Goal: Task Accomplishment & Management: Manage account settings

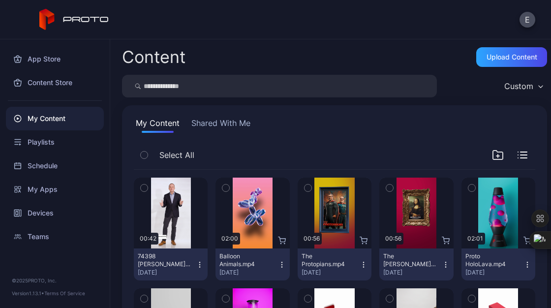
click at [201, 260] on button "74398 Stuart Welcome Proto 2025.mp4 Sep 3, 2025" at bounding box center [171, 264] width 74 height 32
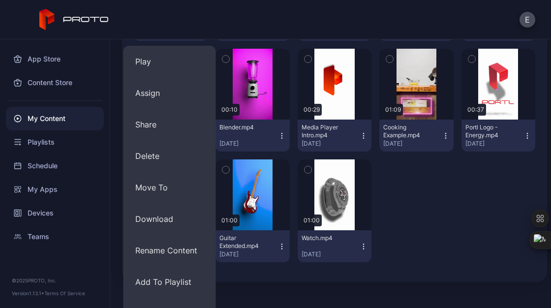
scroll to position [261, 0]
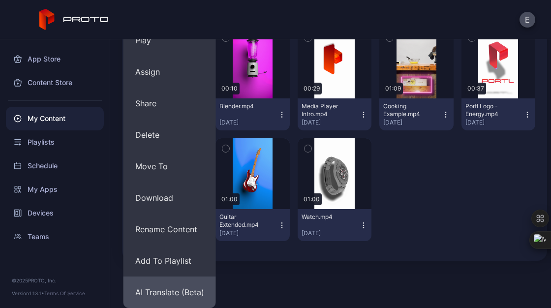
click at [187, 287] on button "AI Translate (Beta)" at bounding box center [169, 291] width 92 height 31
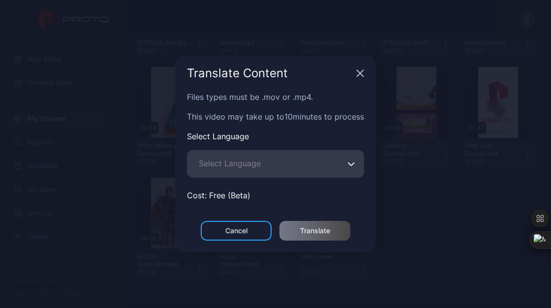
scroll to position [221, 0]
click at [270, 178] on div "Files types must be .mov or .mp4. This video may take up to 10 minutes to proce…" at bounding box center [275, 156] width 201 height 130
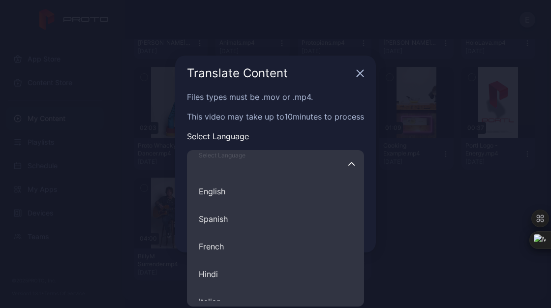
click at [296, 170] on input "Select Language English Spanish French Hindi Italian German Polish Portuguese C…" at bounding box center [275, 164] width 177 height 28
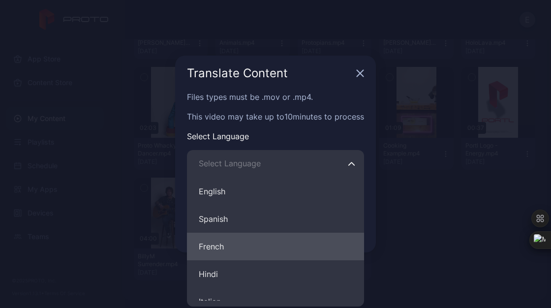
click at [245, 235] on button "French" at bounding box center [275, 246] width 177 height 28
type input "******"
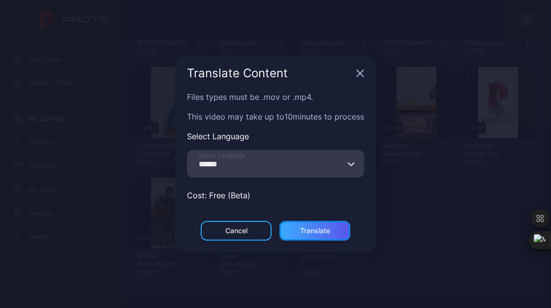
click at [313, 226] on div "Translate" at bounding box center [314, 231] width 71 height 20
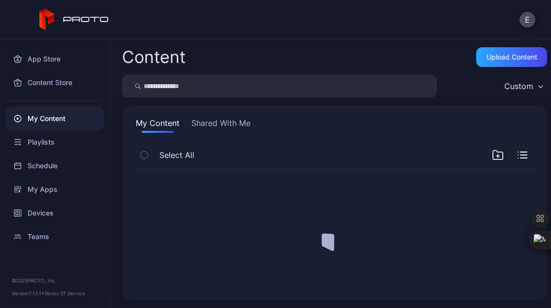
scroll to position [0, 0]
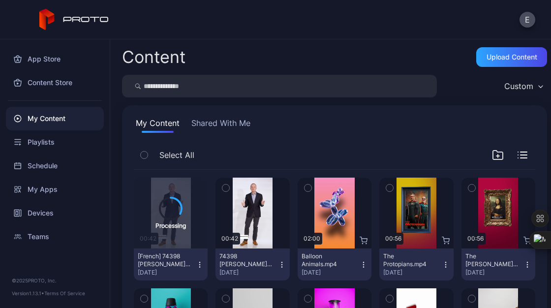
click at [279, 268] on icon "button" at bounding box center [282, 265] width 8 height 8
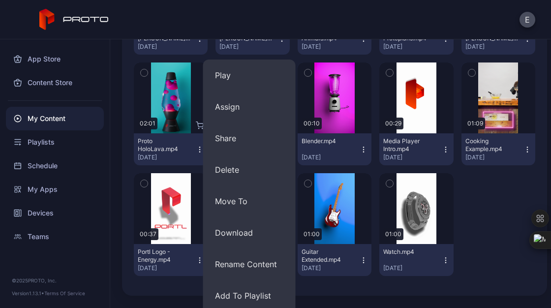
scroll to position [261, 0]
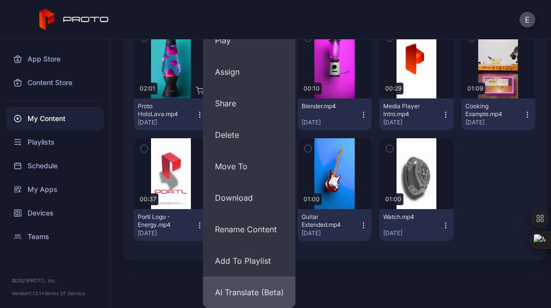
click at [265, 290] on button "AI Translate (Beta)" at bounding box center [249, 291] width 92 height 31
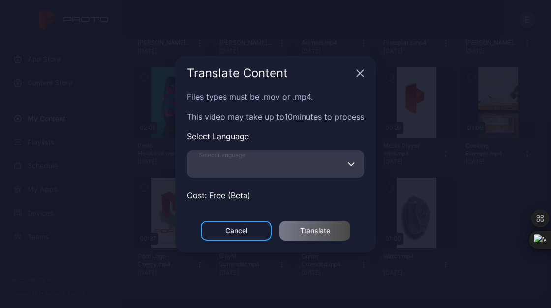
click at [304, 167] on input "Select Language" at bounding box center [275, 164] width 177 height 28
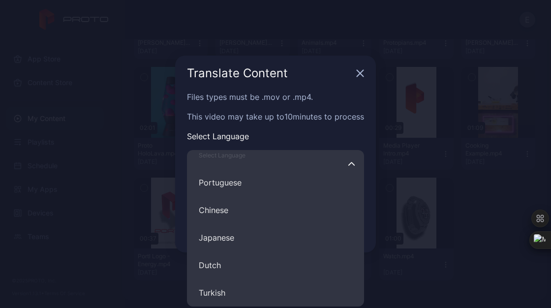
scroll to position [203, 0]
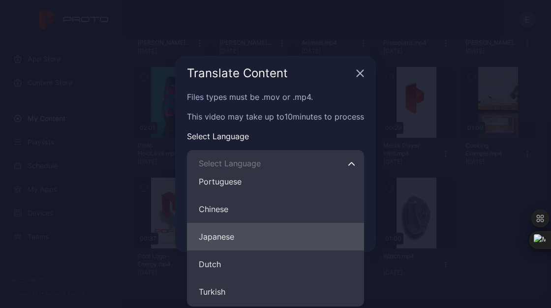
click at [255, 236] on button "Japanese" at bounding box center [275, 237] width 177 height 28
type input "********"
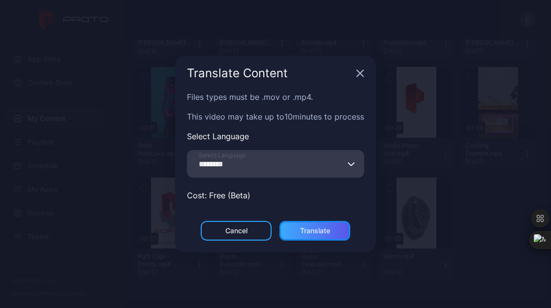
click at [304, 229] on div "Translate" at bounding box center [315, 231] width 30 height 8
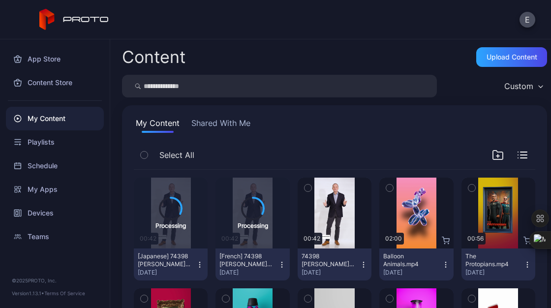
scroll to position [69, 0]
click at [277, 150] on div "Select All" at bounding box center [334, 157] width 401 height 25
click at [282, 145] on div "Select All" at bounding box center [334, 157] width 401 height 25
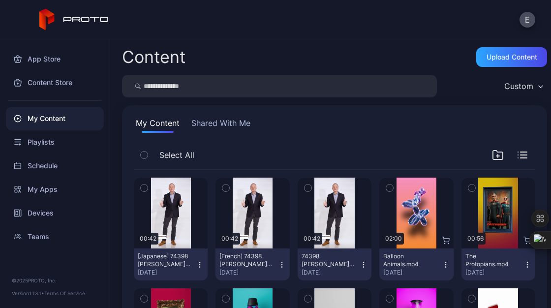
click at [229, 184] on button "button" at bounding box center [225, 187] width 21 height 21
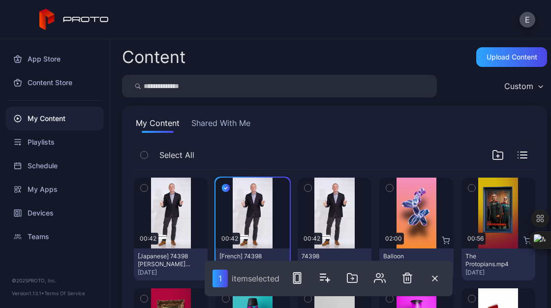
click at [145, 185] on icon "button" at bounding box center [144, 187] width 7 height 11
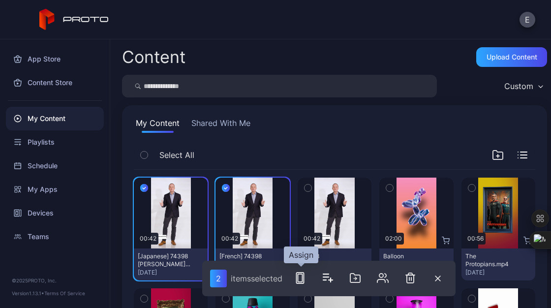
click at [302, 282] on rect "button" at bounding box center [299, 278] width 4 height 8
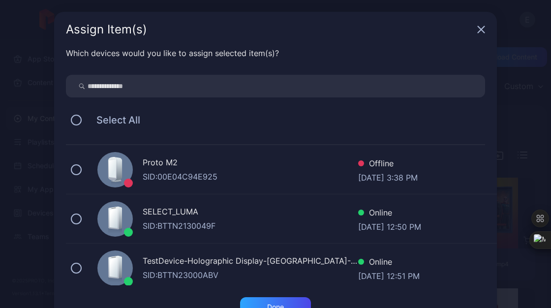
click at [184, 216] on div "SELECT_LUMA" at bounding box center [250, 212] width 215 height 14
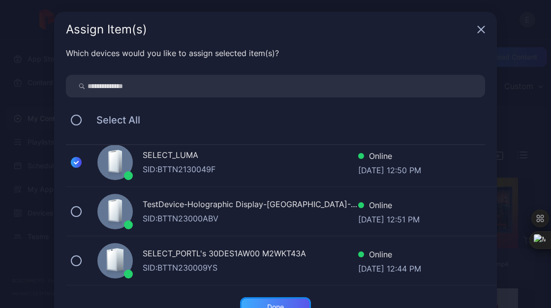
click at [281, 302] on div "Done" at bounding box center [275, 307] width 71 height 20
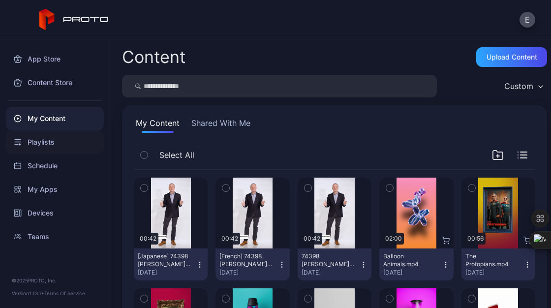
click at [47, 146] on div "Playlists" at bounding box center [55, 142] width 98 height 24
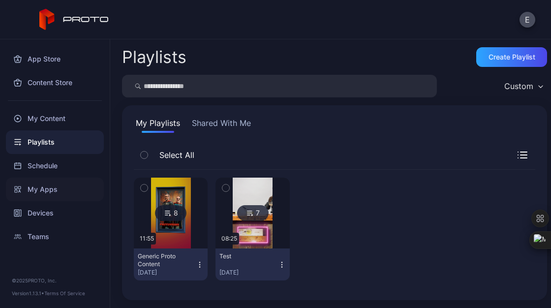
click at [49, 190] on div "My Apps" at bounding box center [55, 189] width 98 height 24
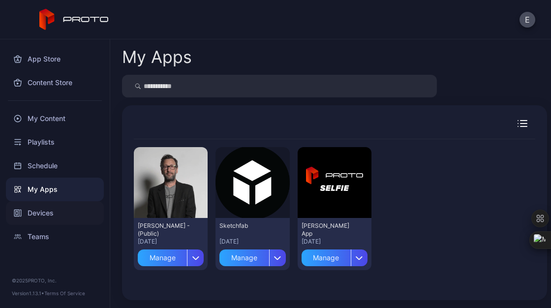
click at [44, 211] on div "Devices" at bounding box center [55, 213] width 98 height 24
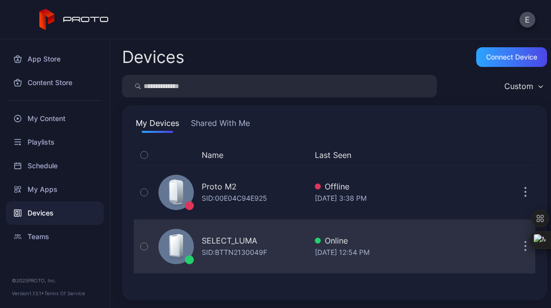
click at [220, 234] on div "SELECT_LUMA" at bounding box center [230, 240] width 56 height 12
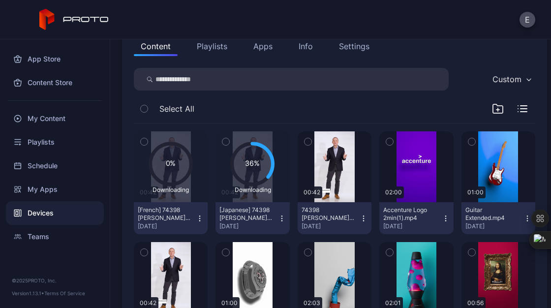
scroll to position [116, 0]
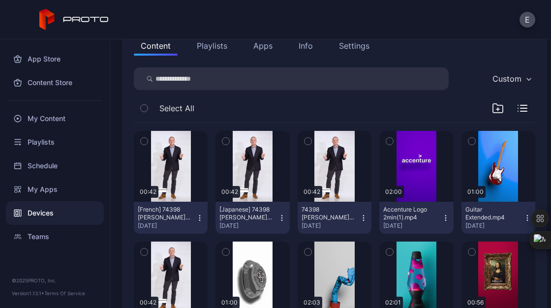
click at [209, 45] on button "Playlists" at bounding box center [212, 46] width 44 height 20
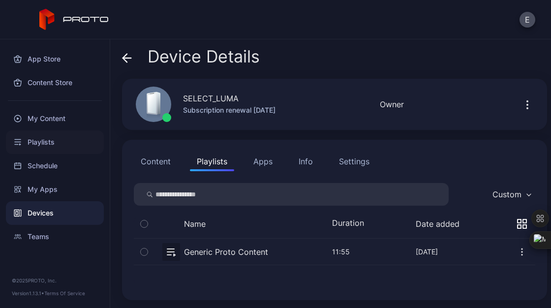
click at [58, 145] on div "Playlists" at bounding box center [55, 142] width 98 height 24
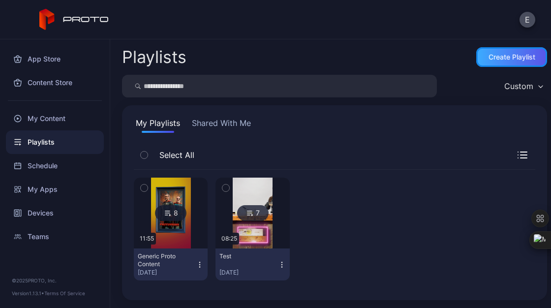
click at [504, 51] on div "Create Playlist" at bounding box center [511, 57] width 71 height 20
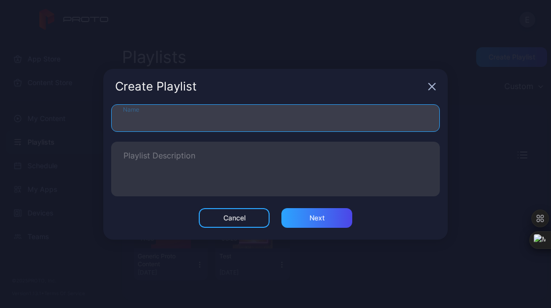
click at [271, 121] on input "Name" at bounding box center [275, 118] width 328 height 28
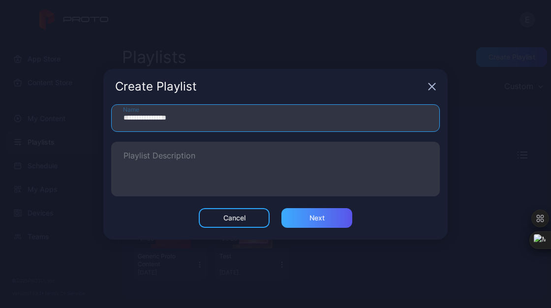
type input "**********"
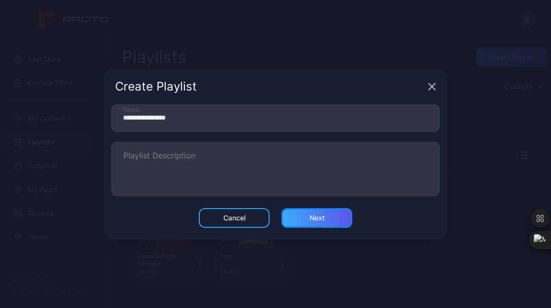
click at [315, 218] on div "Next" at bounding box center [316, 218] width 15 height 8
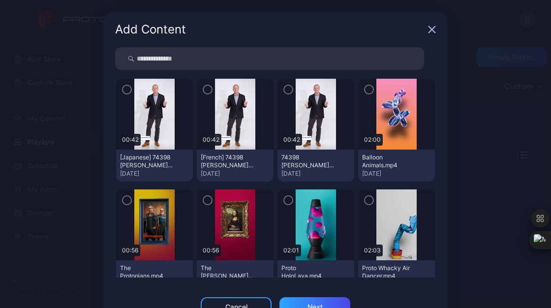
click at [295, 123] on img at bounding box center [315, 114] width 40 height 71
click at [284, 87] on icon "button" at bounding box center [288, 89] width 8 height 11
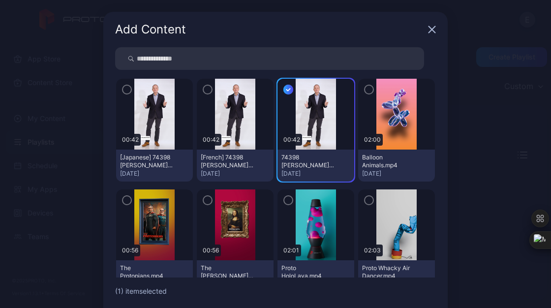
click at [203, 88] on icon "button" at bounding box center [207, 89] width 8 height 11
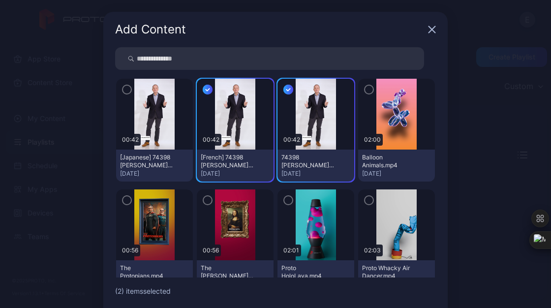
click at [116, 87] on div at bounding box center [154, 114] width 77 height 71
click at [123, 89] on icon "button" at bounding box center [127, 89] width 8 height 11
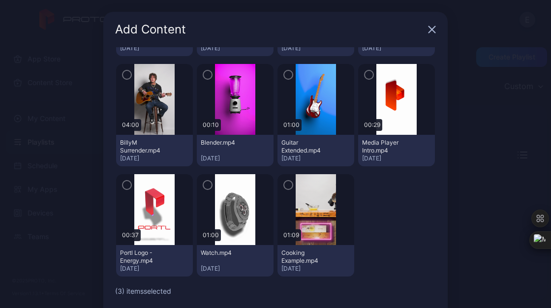
scroll to position [44, 0]
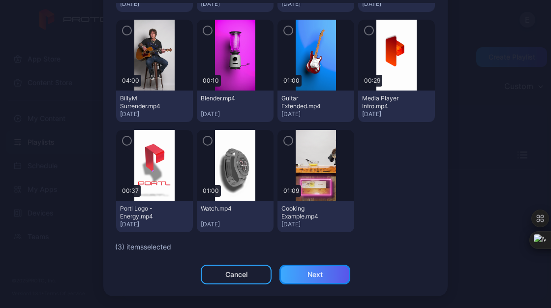
click at [325, 264] on div "Next" at bounding box center [314, 274] width 71 height 20
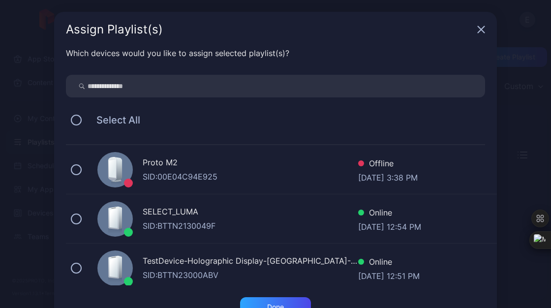
click at [181, 223] on div "SID: BTTN2130049F" at bounding box center [250, 226] width 215 height 12
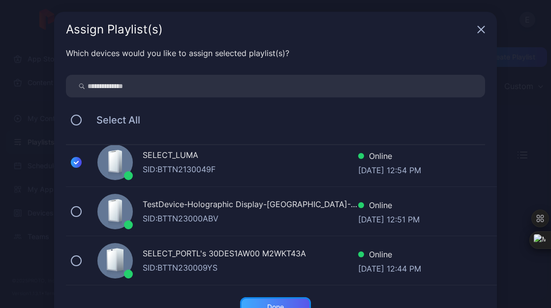
click at [274, 304] on div "Done" at bounding box center [275, 307] width 17 height 8
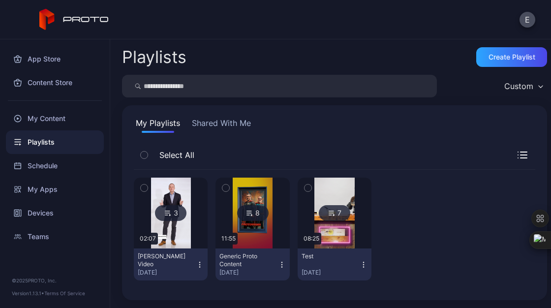
click at [196, 265] on icon "button" at bounding box center [200, 265] width 8 height 8
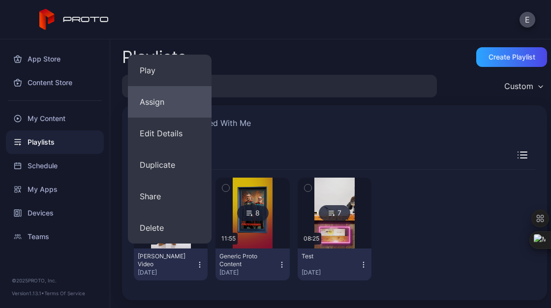
click at [156, 108] on button "Assign" at bounding box center [170, 101] width 84 height 31
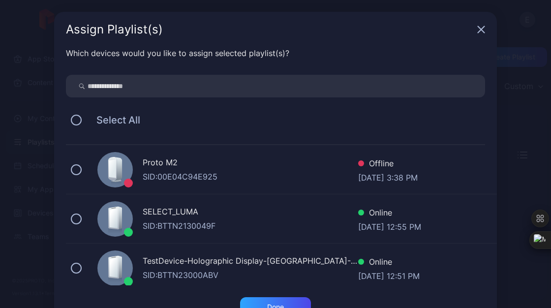
click at [162, 222] on div "SID: BTTN2130049F" at bounding box center [250, 226] width 215 height 12
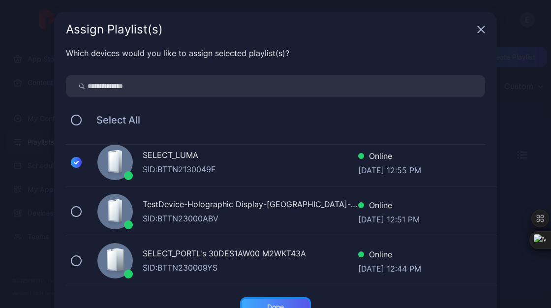
click at [278, 301] on div "Done" at bounding box center [275, 307] width 71 height 20
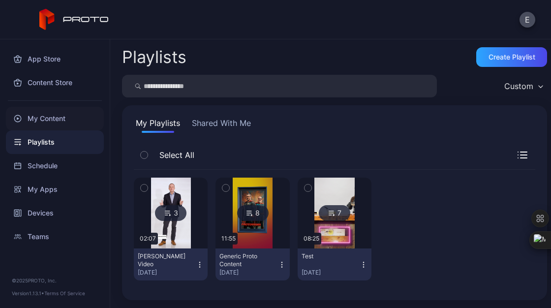
click at [54, 115] on div "My Content" at bounding box center [55, 119] width 98 height 24
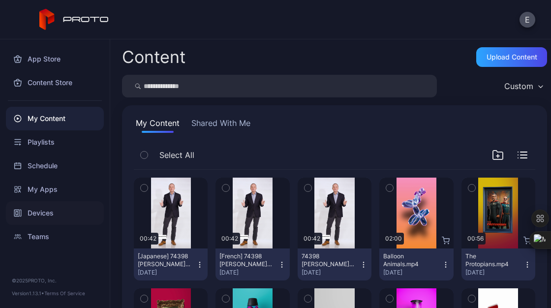
click at [51, 205] on div "Devices" at bounding box center [55, 213] width 98 height 24
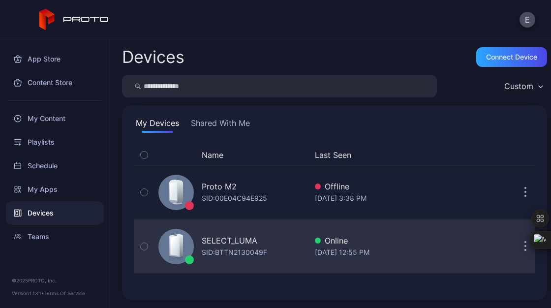
click at [211, 238] on div "SELECT_LUMA" at bounding box center [230, 240] width 56 height 12
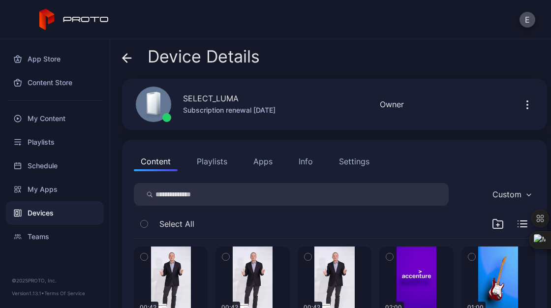
drag, startPoint x: 211, startPoint y: 238, endPoint x: 237, endPoint y: 138, distance: 103.0
click at [237, 138] on div "Device Details SELECT_LUMA Subscription renewal [DATE] Online Last Seen [DATE] …" at bounding box center [330, 173] width 440 height 268
click at [215, 161] on button "Playlists" at bounding box center [212, 161] width 44 height 20
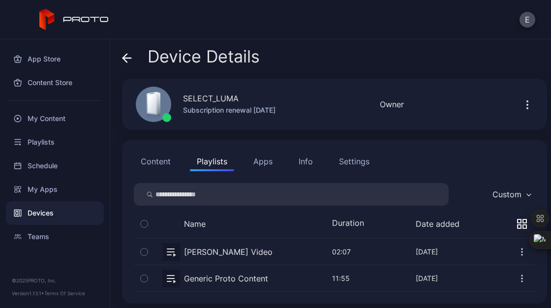
scroll to position [3, 0]
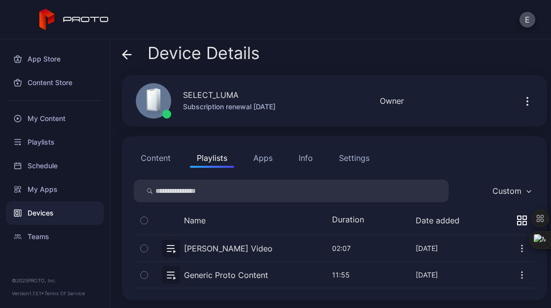
click at [146, 250] on icon "button" at bounding box center [144, 248] width 7 height 11
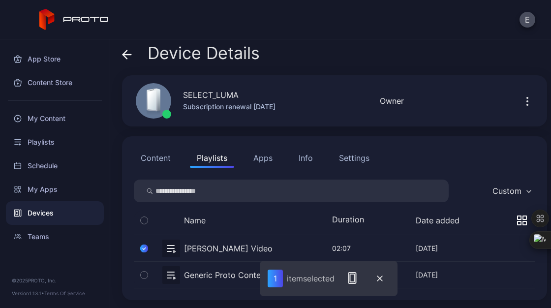
click at [176, 251] on button "button" at bounding box center [334, 248] width 401 height 26
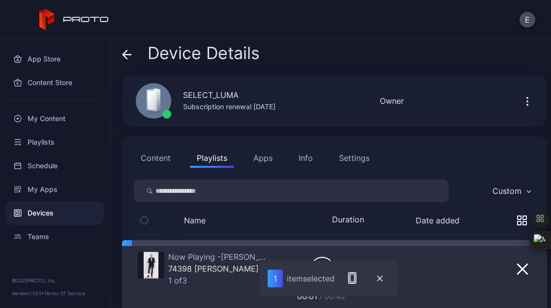
scroll to position [71, 0]
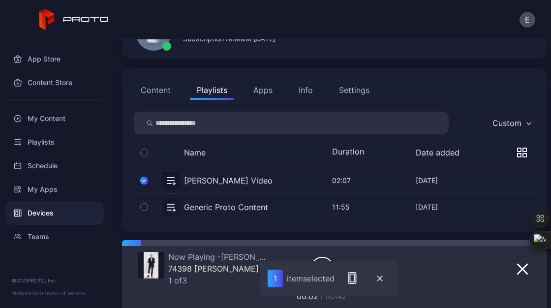
click at [417, 259] on div "Now Playing - [PERSON_NAME] Video 74398 [PERSON_NAME] Welcome Proto 2025.mp4 1 …" at bounding box center [334, 274] width 393 height 56
click at [382, 278] on icon "button" at bounding box center [380, 278] width 6 height 6
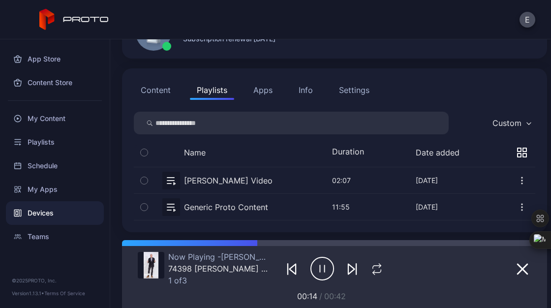
click at [167, 207] on button "button" at bounding box center [334, 207] width 401 height 26
click at [139, 179] on button "button" at bounding box center [144, 180] width 21 height 26
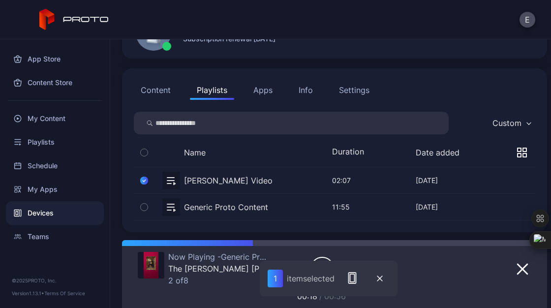
click at [173, 180] on button "button" at bounding box center [334, 180] width 401 height 26
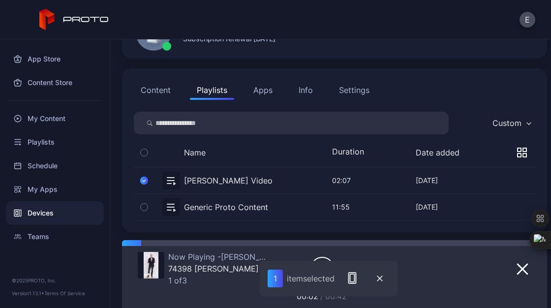
click at [210, 288] on div "Now Playing - [PERSON_NAME] Video 74398 [PERSON_NAME] Welcome Proto 2025.mp4 1 …" at bounding box center [334, 274] width 393 height 56
click at [385, 276] on button "button" at bounding box center [380, 278] width 20 height 21
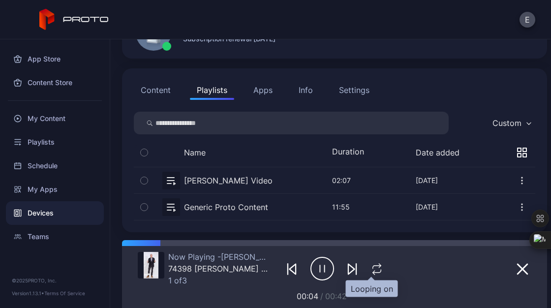
click at [377, 272] on icon "button" at bounding box center [376, 269] width 13 height 12
click at [377, 272] on icon "button" at bounding box center [377, 269] width 16 height 12
drag, startPoint x: 196, startPoint y: 245, endPoint x: 109, endPoint y: 245, distance: 86.5
click at [109, 245] on div "App Store Content Store My Content Playlists Schedule My Apps Devices Teams © 2…" at bounding box center [275, 173] width 551 height 268
click at [315, 262] on icon "button" at bounding box center [322, 268] width 24 height 25
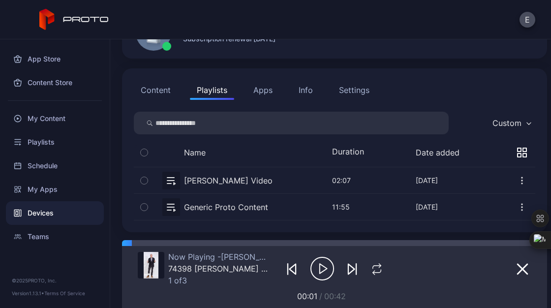
click at [144, 184] on icon "button" at bounding box center [144, 180] width 7 height 11
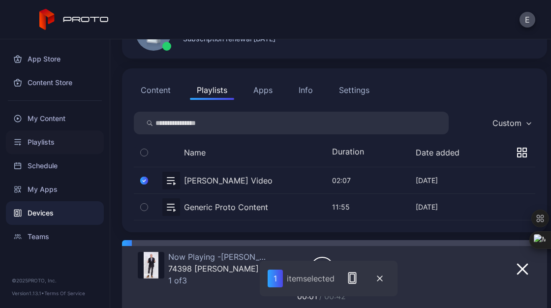
click at [44, 141] on div "Playlists" at bounding box center [55, 142] width 98 height 24
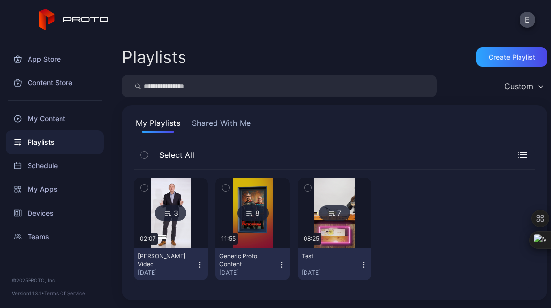
click at [143, 193] on icon "button" at bounding box center [144, 187] width 7 height 11
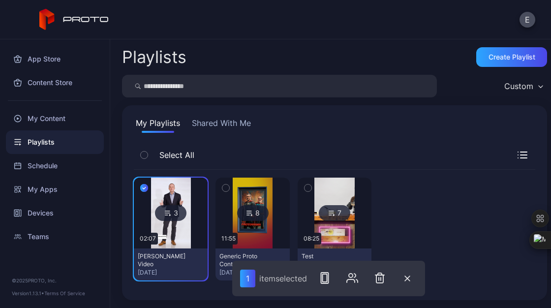
click at [168, 225] on img at bounding box center [171, 212] width 40 height 71
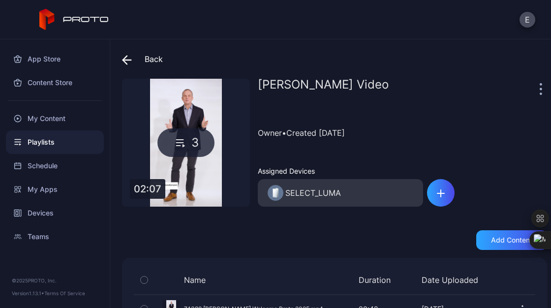
scroll to position [89, 0]
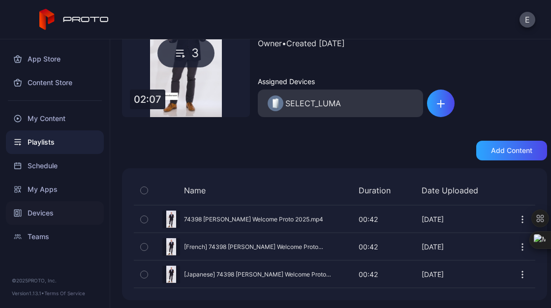
click at [44, 213] on div "Devices" at bounding box center [55, 213] width 98 height 24
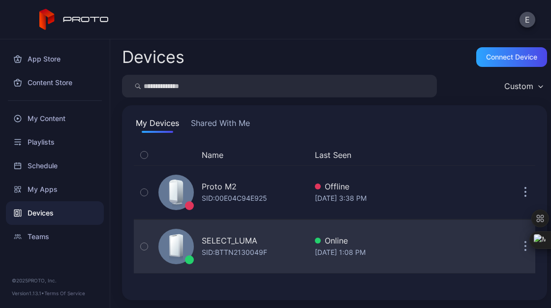
click at [229, 244] on div "SELECT_LUMA" at bounding box center [230, 240] width 56 height 12
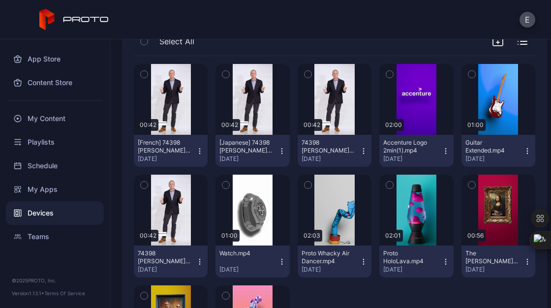
scroll to position [182, 0]
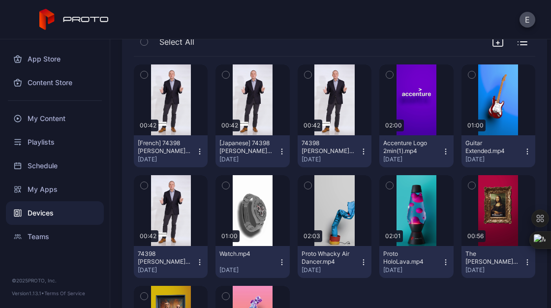
click at [196, 261] on icon "button" at bounding box center [200, 262] width 8 height 8
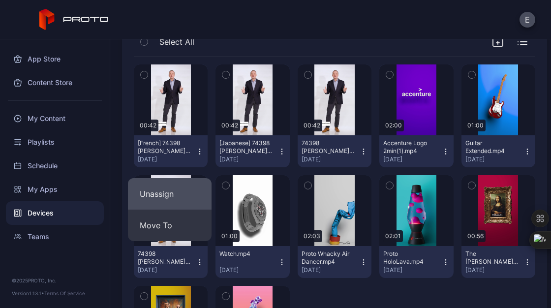
click at [173, 198] on button "Unassign" at bounding box center [170, 193] width 84 height 31
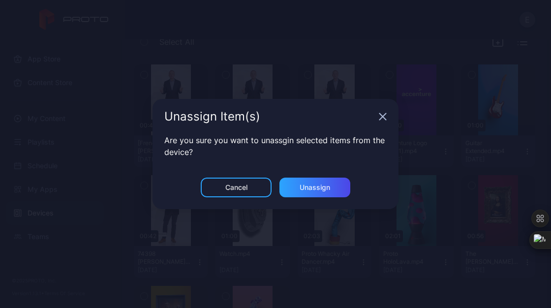
click at [385, 119] on icon "button" at bounding box center [382, 117] width 6 height 6
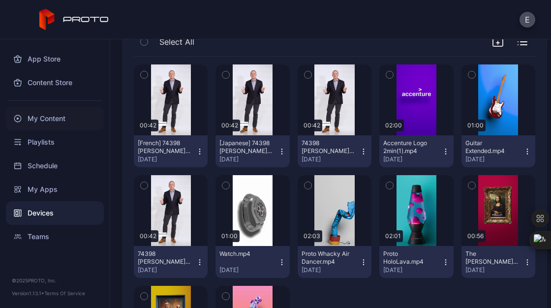
click at [42, 126] on div "My Content" at bounding box center [55, 119] width 98 height 24
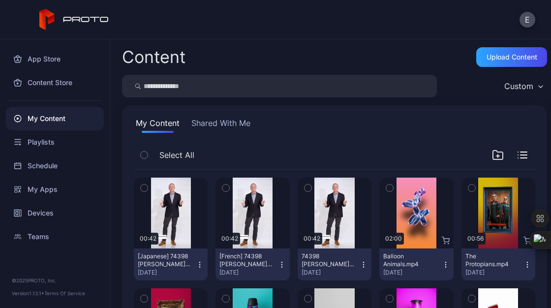
click at [233, 124] on button "Shared With Me" at bounding box center [220, 125] width 63 height 16
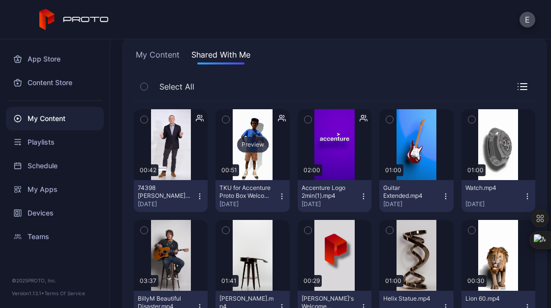
scroll to position [70, 0]
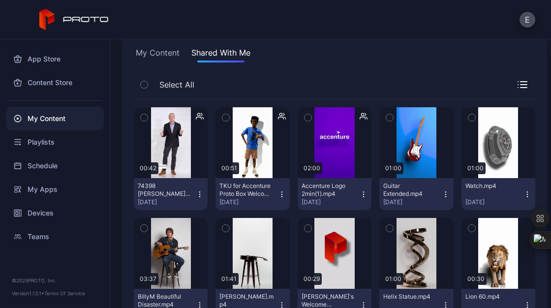
click at [197, 197] on icon "button" at bounding box center [200, 194] width 8 height 8
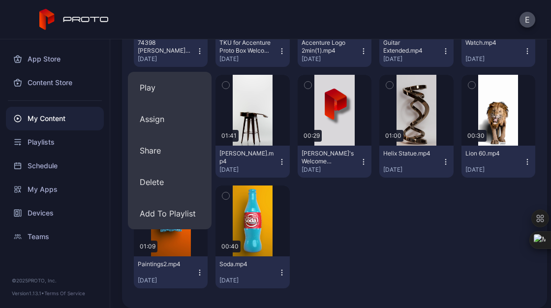
scroll to position [215, 0]
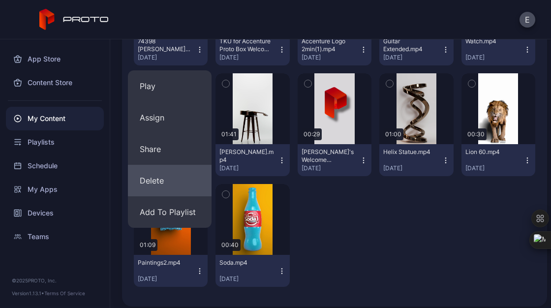
click at [180, 189] on button "Delete" at bounding box center [170, 180] width 84 height 31
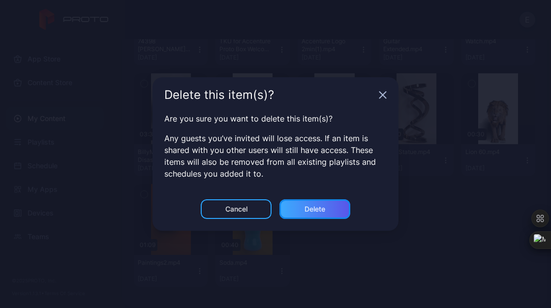
click at [308, 206] on div "Delete" at bounding box center [314, 209] width 21 height 8
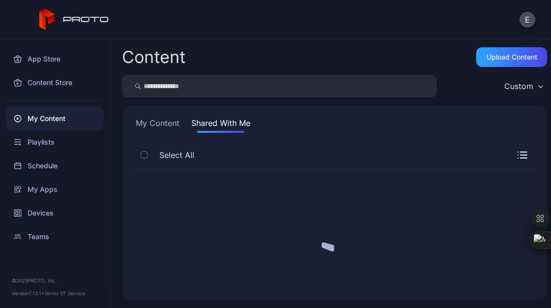
scroll to position [0, 0]
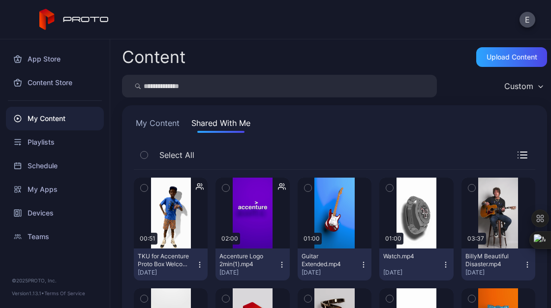
click at [199, 264] on icon "button" at bounding box center [200, 265] width 8 height 8
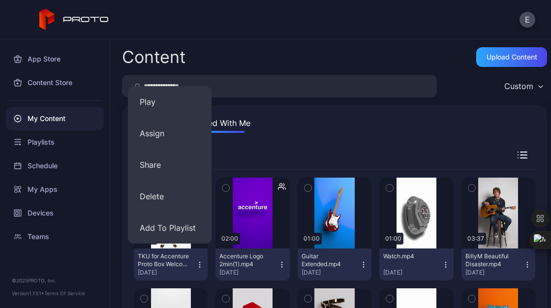
click at [279, 139] on div "My Content Shared With Me Select All Preview 00:51 TKU for Accenture Proto Box …" at bounding box center [334, 313] width 425 height 416
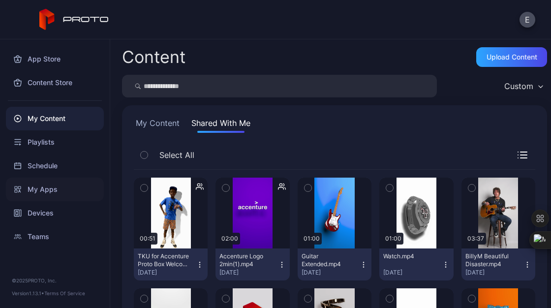
click at [52, 183] on div "My Apps" at bounding box center [55, 189] width 98 height 24
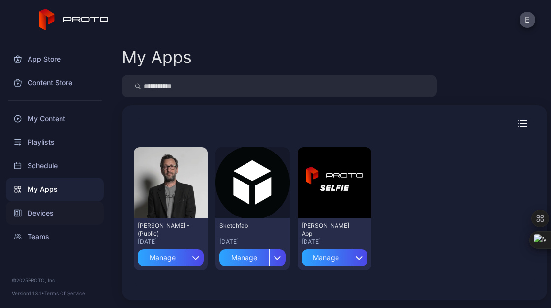
click at [47, 209] on div "Devices" at bounding box center [55, 213] width 98 height 24
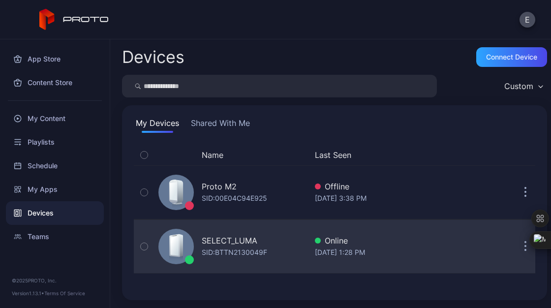
click at [225, 249] on div "SID: BTTN2130049F" at bounding box center [234, 252] width 65 height 12
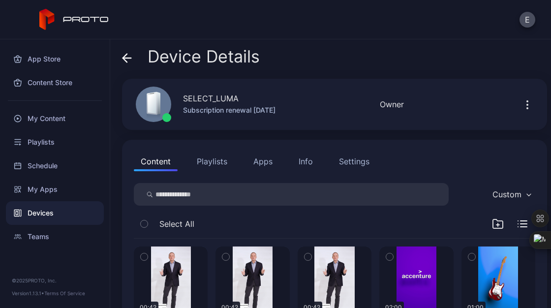
click at [222, 158] on button "Playlists" at bounding box center [212, 161] width 44 height 20
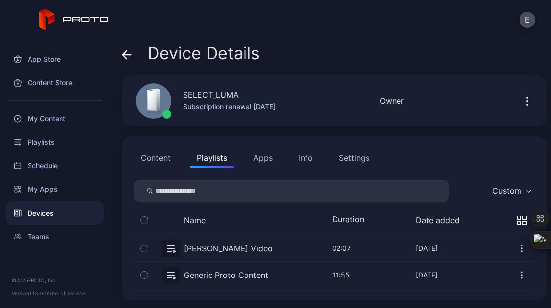
scroll to position [3, 0]
click at [172, 274] on button "button" at bounding box center [334, 274] width 401 height 26
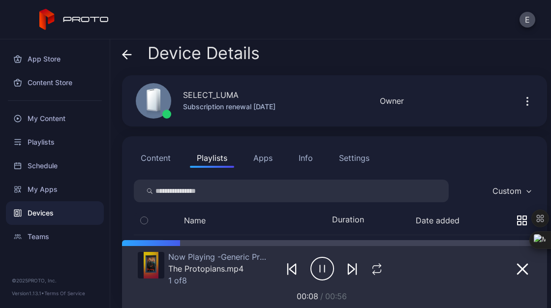
click at [261, 152] on button "Apps" at bounding box center [262, 158] width 33 height 20
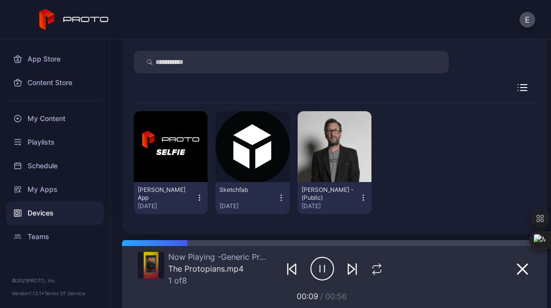
scroll to position [134, 0]
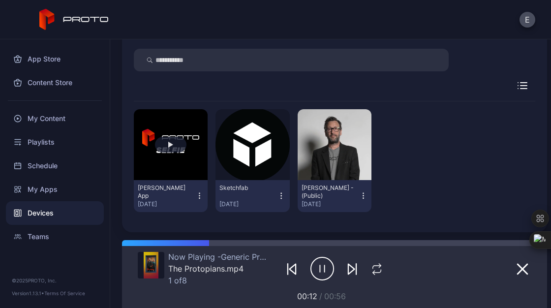
click at [177, 154] on button "button" at bounding box center [171, 144] width 74 height 71
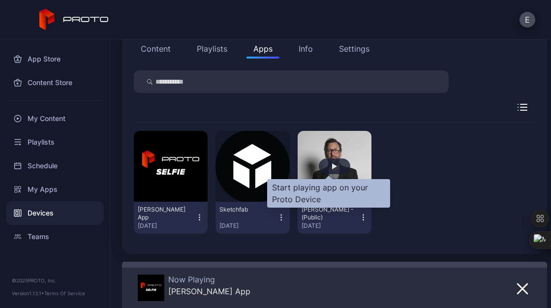
click at [337, 165] on div "button" at bounding box center [334, 166] width 31 height 16
